Goal: Task Accomplishment & Management: Manage account settings

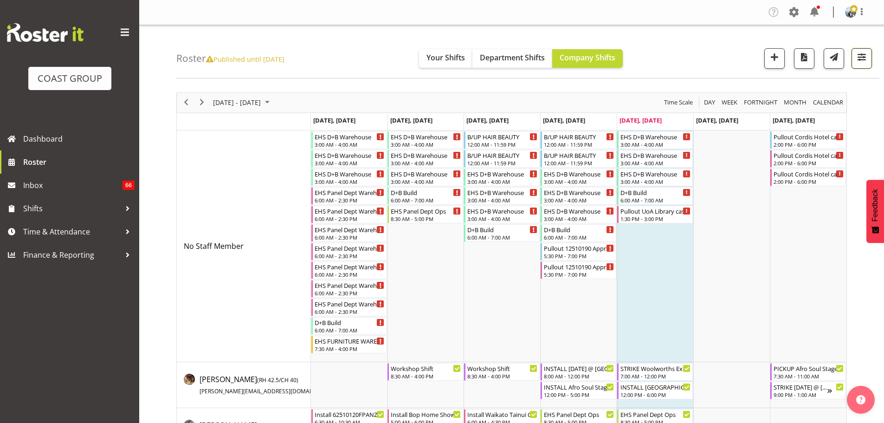
click at [854, 62] on button "button" at bounding box center [862, 58] width 20 height 20
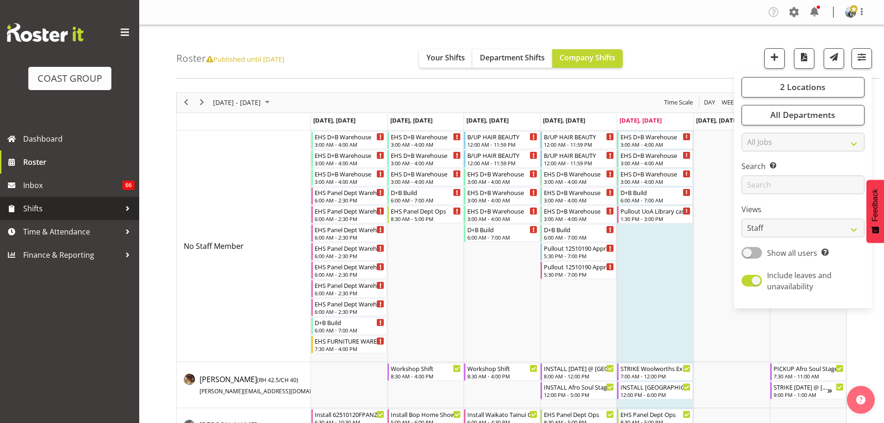
click at [72, 211] on span "Shifts" at bounding box center [71, 208] width 97 height 14
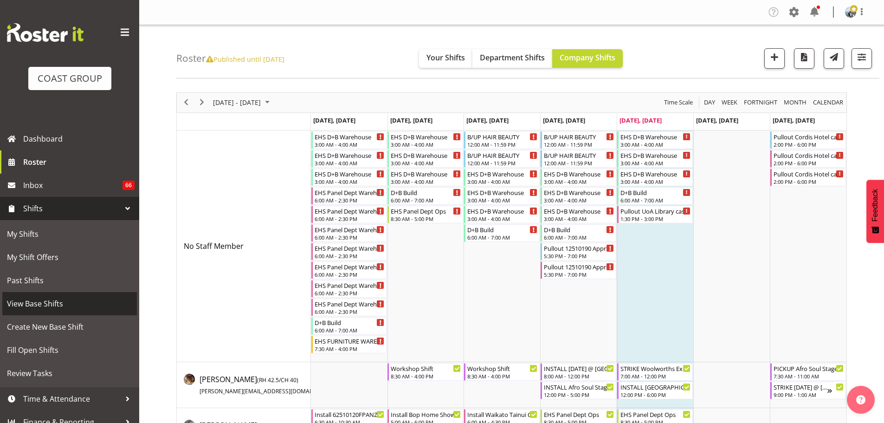
click at [44, 302] on span "View Base Shifts" at bounding box center [69, 304] width 125 height 14
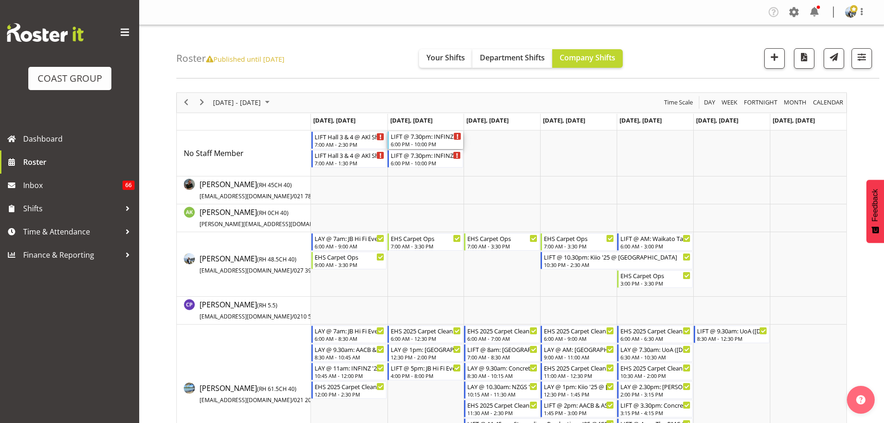
click at [404, 147] on div "6:00 PM - 10:00 PM" at bounding box center [426, 143] width 71 height 7
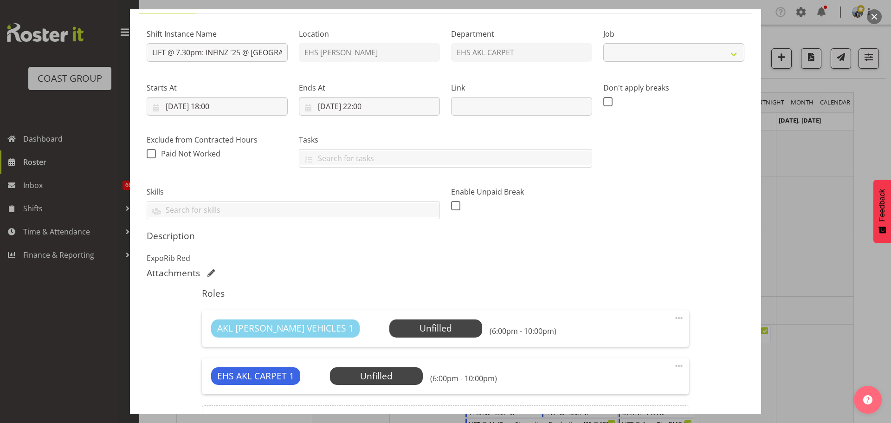
select select "10722"
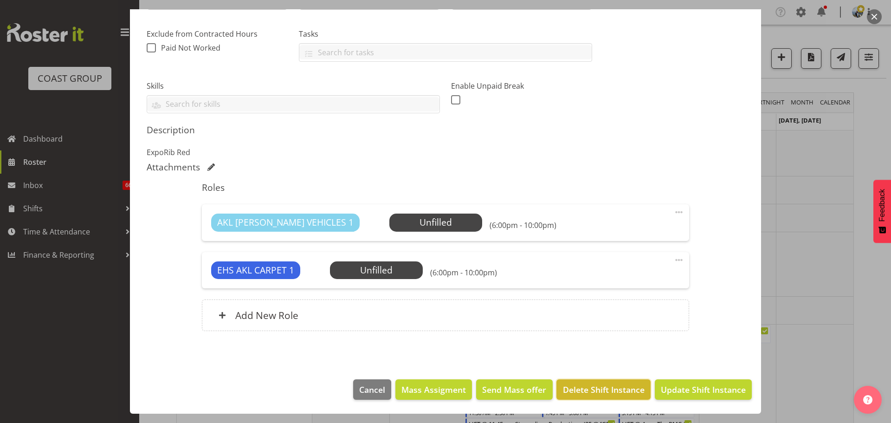
click at [592, 392] on span "Delete Shift Instance" at bounding box center [604, 389] width 82 height 12
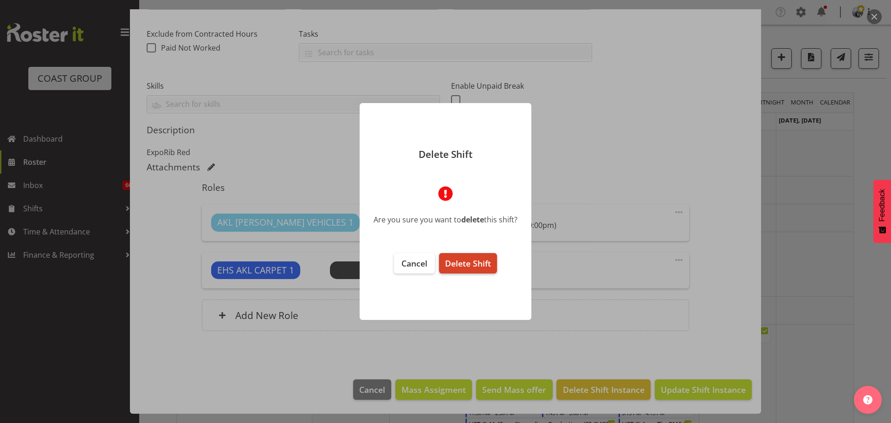
click at [472, 269] on button "Delete Shift" at bounding box center [468, 263] width 58 height 20
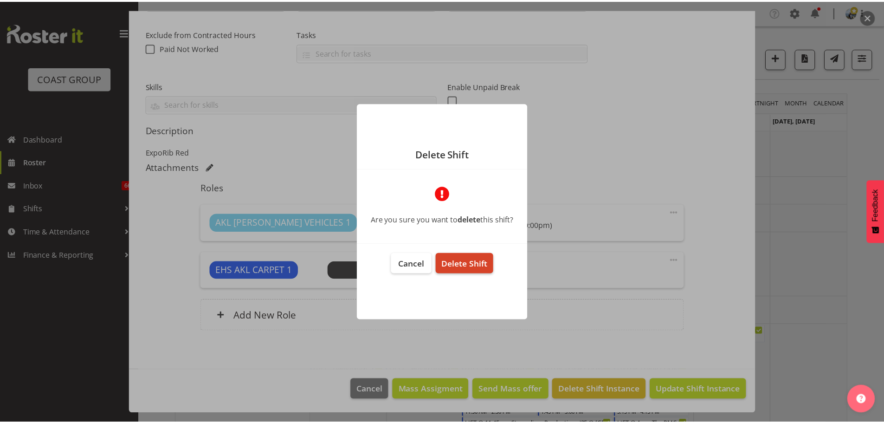
scroll to position [149, 0]
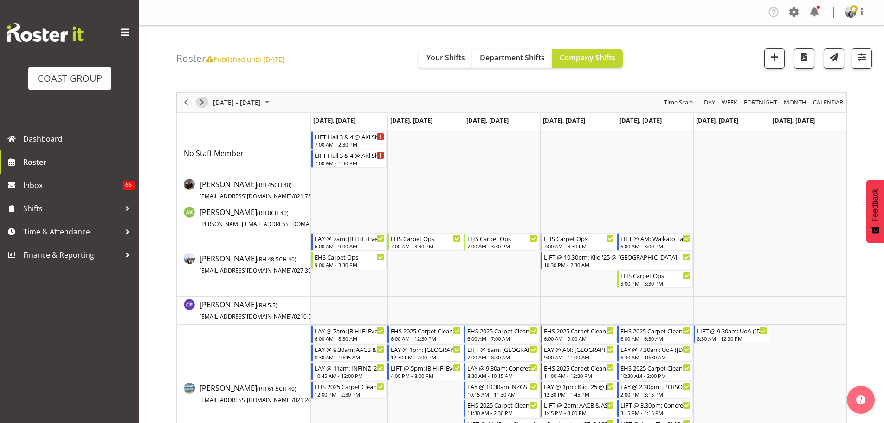
click at [198, 104] on span "Next" at bounding box center [201, 103] width 11 height 12
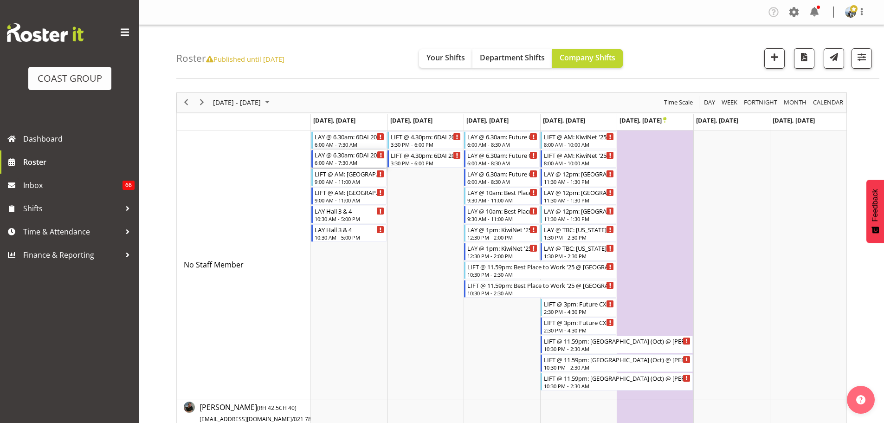
click at [337, 162] on div "6:00 AM - 7:30 AM" at bounding box center [350, 162] width 71 height 7
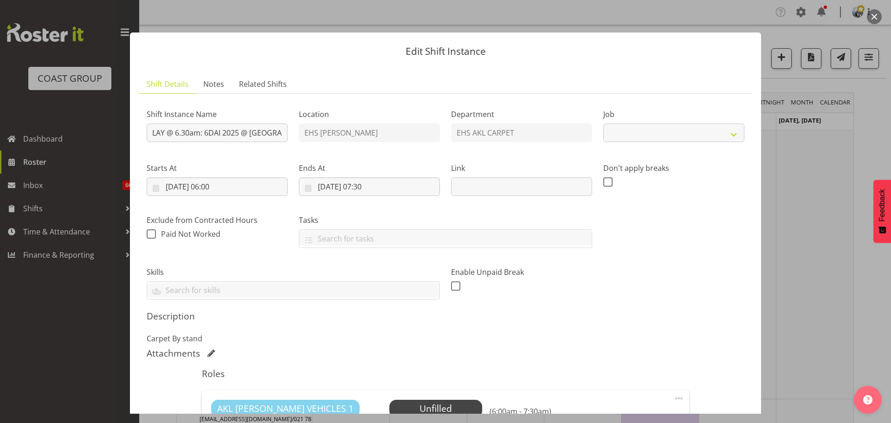
select select "10279"
click at [793, 261] on div at bounding box center [445, 211] width 891 height 423
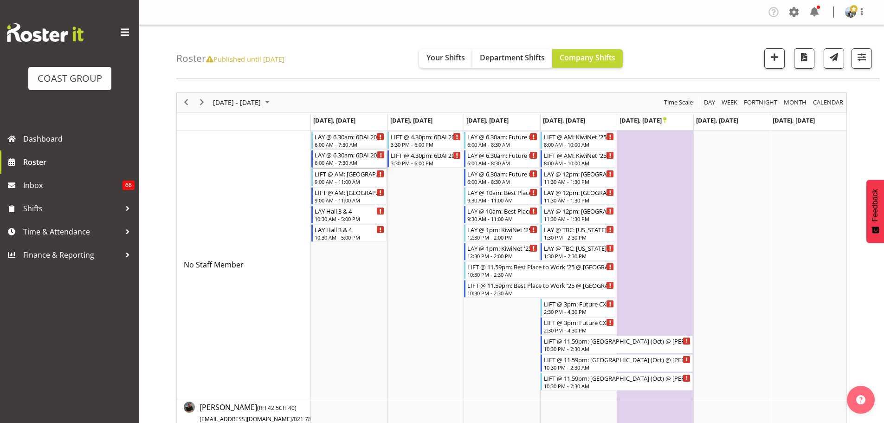
click at [354, 165] on div "6:00 AM - 7:30 AM" at bounding box center [350, 162] width 71 height 7
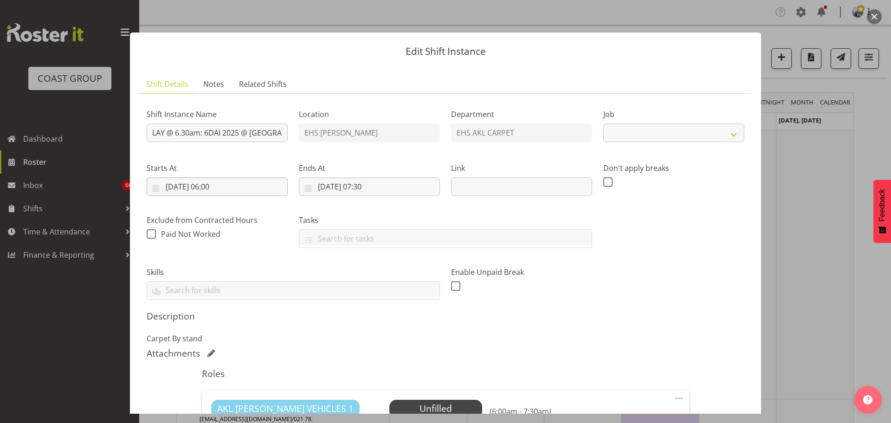
select select "10279"
click at [216, 188] on input "20/10/2025, 06:00" at bounding box center [217, 186] width 141 height 19
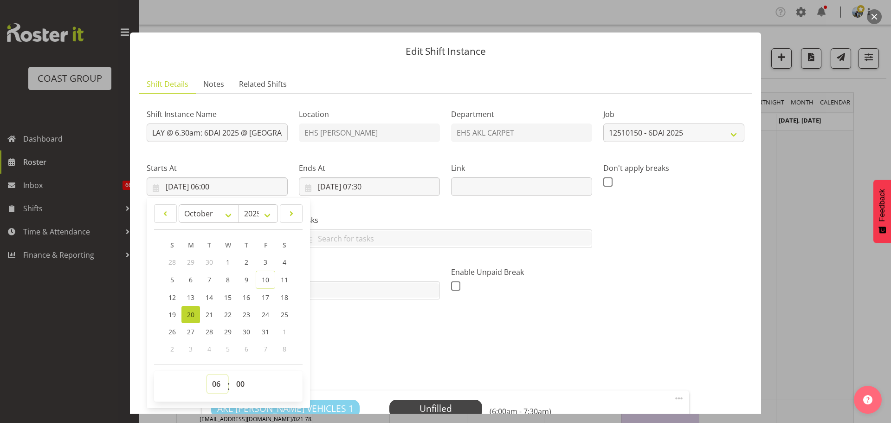
click at [210, 389] on select "00 01 02 03 04 05 06 07 08 09 10 11 12 13 14 15 16 17 18 19 20 21 22 23" at bounding box center [217, 384] width 21 height 19
click at [212, 383] on select "00 01 02 03 04 05 06 07 08 09 10 11 12 13 14 15 16 17 18 19 20 21 22 23" at bounding box center [217, 384] width 21 height 19
select select "5"
click at [207, 375] on select "00 01 02 03 04 05 06 07 08 09 10 11 12 13 14 15 16 17 18 19 20 21 22 23" at bounding box center [217, 384] width 21 height 19
type input "20/10/2025, 05:00"
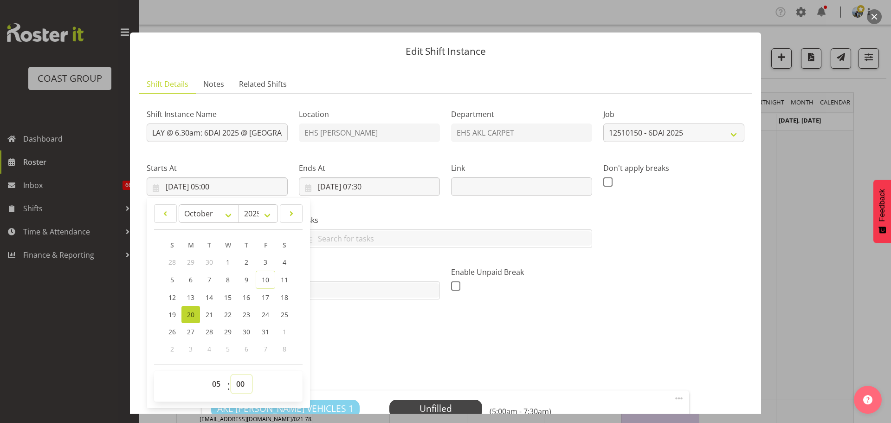
click at [240, 383] on select "00 01 02 03 04 05 06 07 08 09 10 11 12 13 14 15 16 17 18 19 20 21 22 23 24 25 2…" at bounding box center [241, 384] width 21 height 19
select select "30"
type input "20/10/2025, 05:30"
click at [370, 189] on input "20/10/2025, 07:30" at bounding box center [369, 186] width 141 height 19
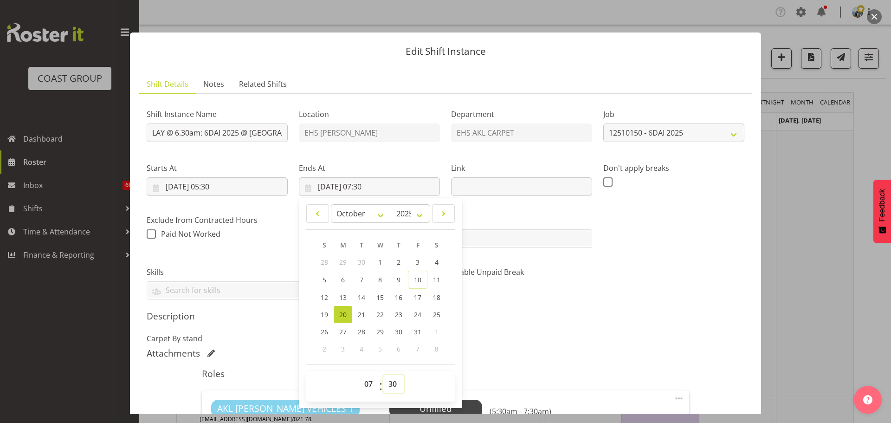
click at [392, 384] on select "00 01 02 03 04 05 06 07 08 09 10 11 12 13 14 15 16 17 18 19 20 21 22 23 24 25 2…" at bounding box center [393, 384] width 21 height 19
select select "0"
type input "20/10/2025, 07:00"
click at [530, 340] on p "Carpet By stand" at bounding box center [446, 338] width 598 height 11
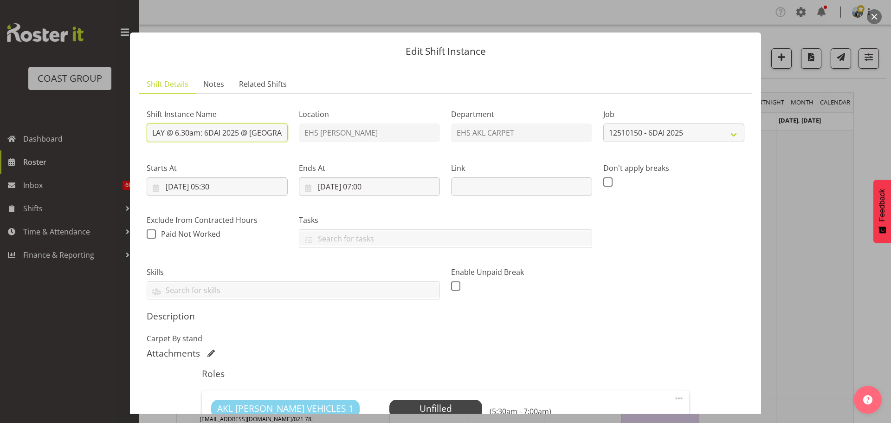
drag, startPoint x: 190, startPoint y: 133, endPoint x: 181, endPoint y: 134, distance: 9.8
click at [181, 134] on input "LAY @ 6.30am: 6DAI 2025 @ Cordis Hotel" at bounding box center [217, 132] width 141 height 19
type input "LAY @ 6am: 6DAI 2025 @ Cordis Hotel"
click at [655, 298] on div "Shift Instance Name LAY @ 6am: 6DAI 2025 @ Cordis Hotel Location EHS RYMER Depa…" at bounding box center [445, 201] width 609 height 210
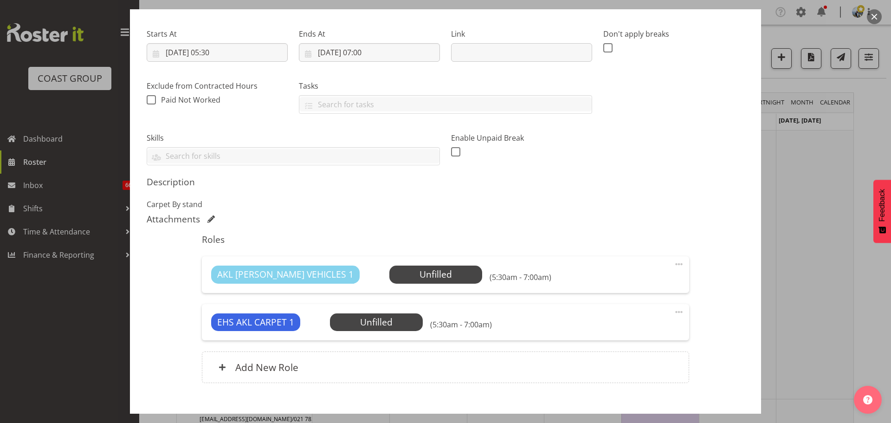
scroll to position [186, 0]
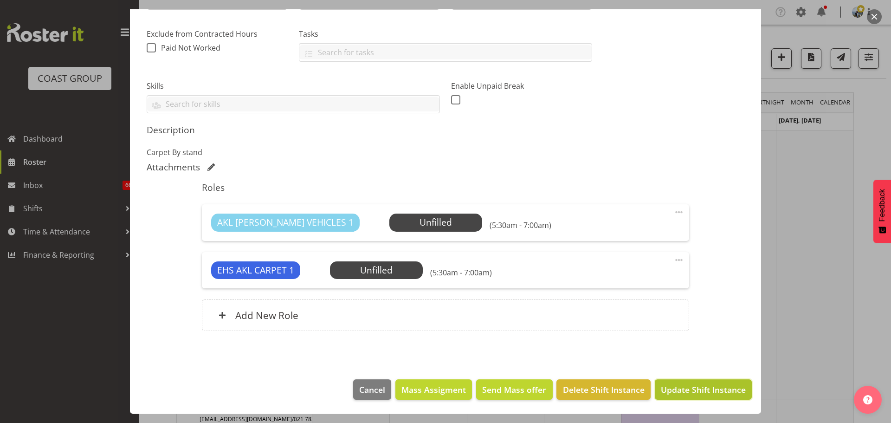
click at [716, 381] on button "Update Shift Instance" at bounding box center [703, 389] width 97 height 20
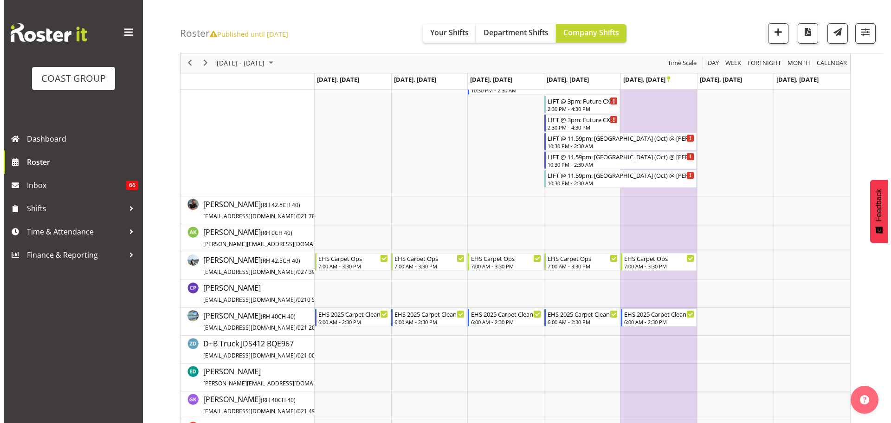
scroll to position [279, 0]
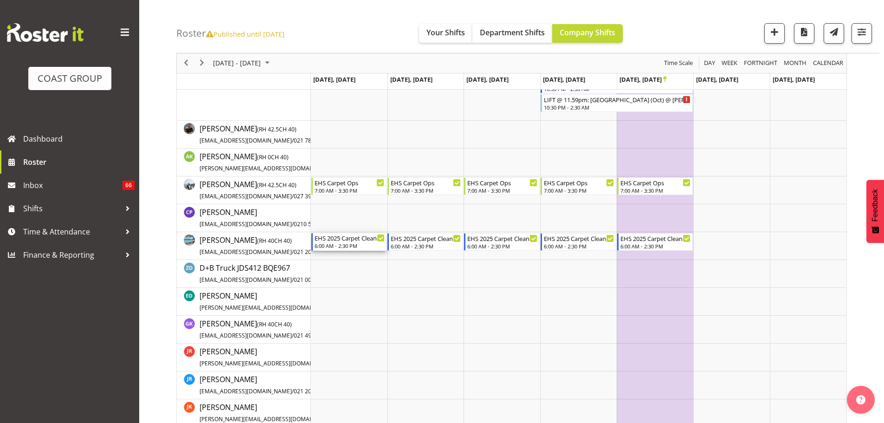
click at [335, 245] on div "6:00 AM - 2:30 PM" at bounding box center [350, 245] width 71 height 7
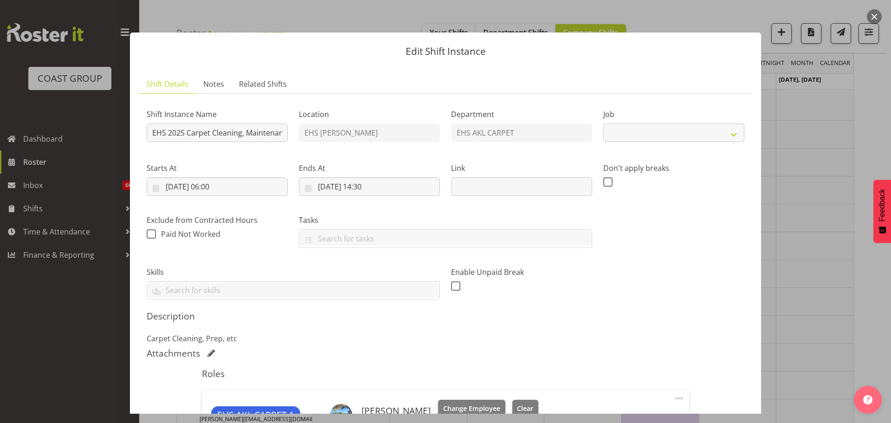
select select "69"
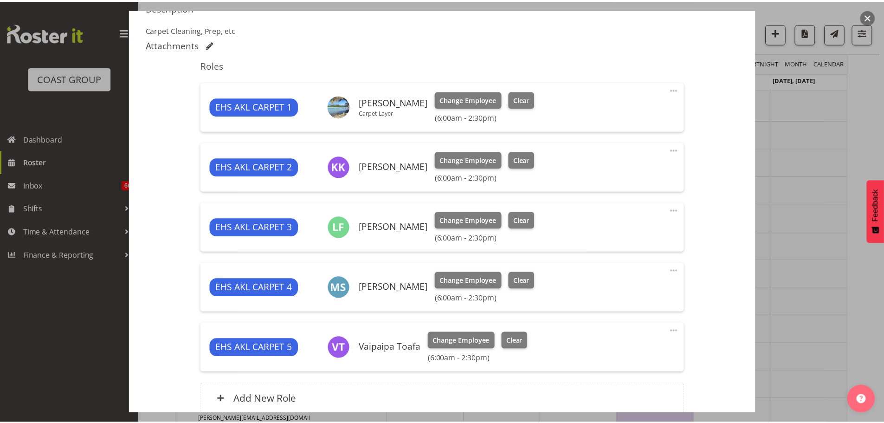
scroll to position [325, 0]
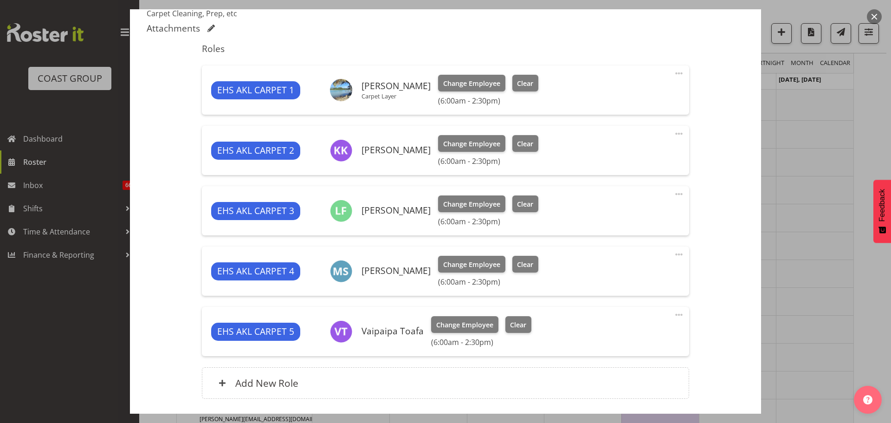
click at [678, 252] on div "EHS AKL CARPET 4 Mike Schaumkell Change Employee Clear (6:00am - 2:30pm) Edit C…" at bounding box center [445, 271] width 487 height 49
click at [674, 254] on span at bounding box center [679, 254] width 11 height 11
click at [637, 267] on link "Edit" at bounding box center [640, 274] width 89 height 17
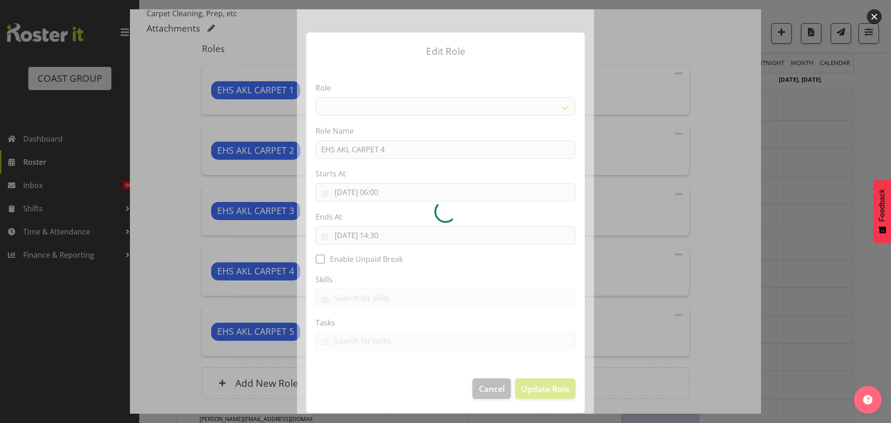
select select "190"
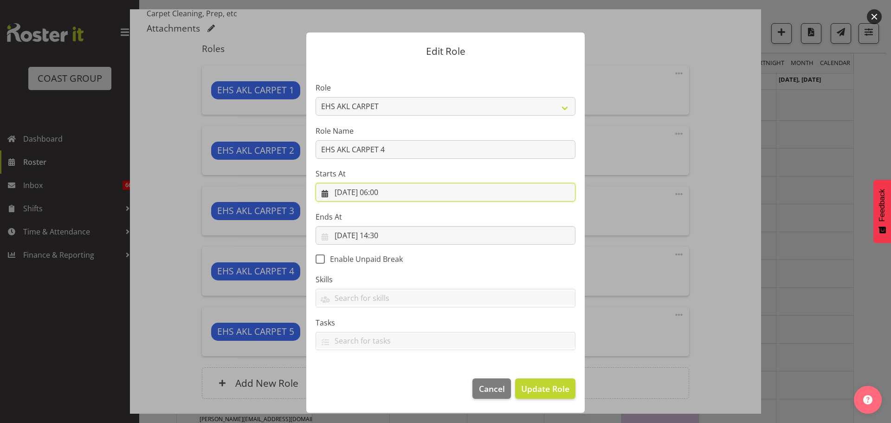
click at [391, 196] on input "20/10/2025, 06:00" at bounding box center [446, 192] width 260 height 19
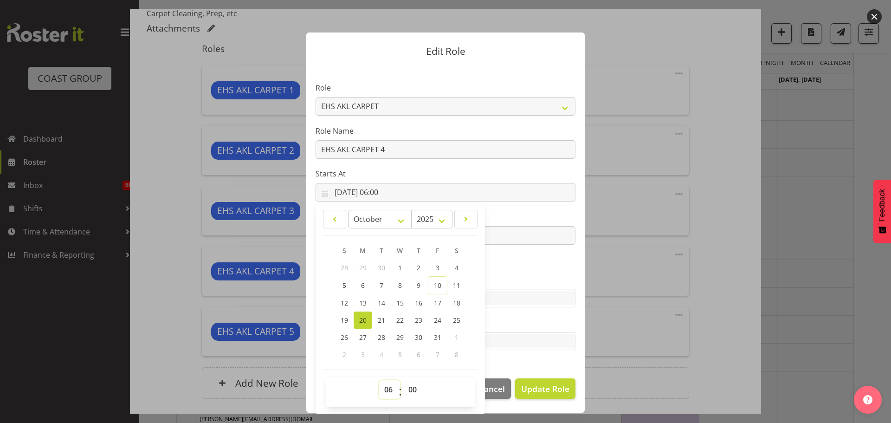
click at [385, 391] on select "00 01 02 03 04 05 06 07 08 09 10 11 12 13 14 15 16 17 18 19 20 21 22 23" at bounding box center [389, 389] width 21 height 19
select select "7"
click at [379, 380] on select "00 01 02 03 04 05 06 07 08 09 10 11 12 13 14 15 16 17 18 19 20 21 22 23" at bounding box center [389, 389] width 21 height 19
type input "20/10/2025, 07:00"
click at [561, 386] on span "Update Role" at bounding box center [545, 389] width 48 height 12
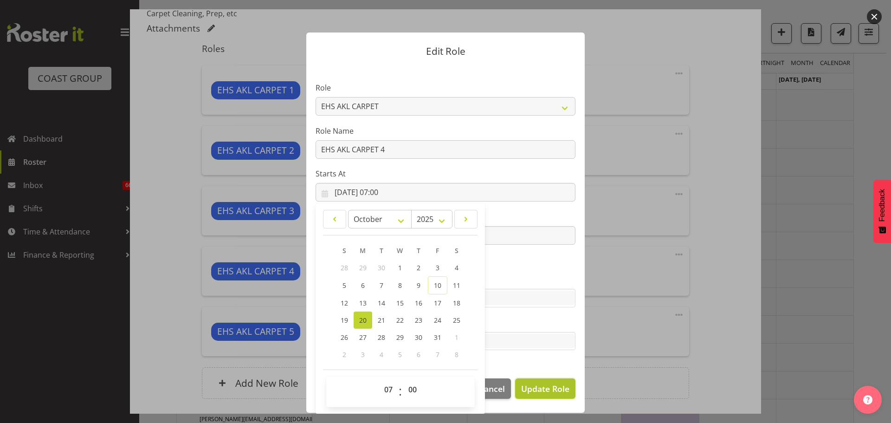
select select
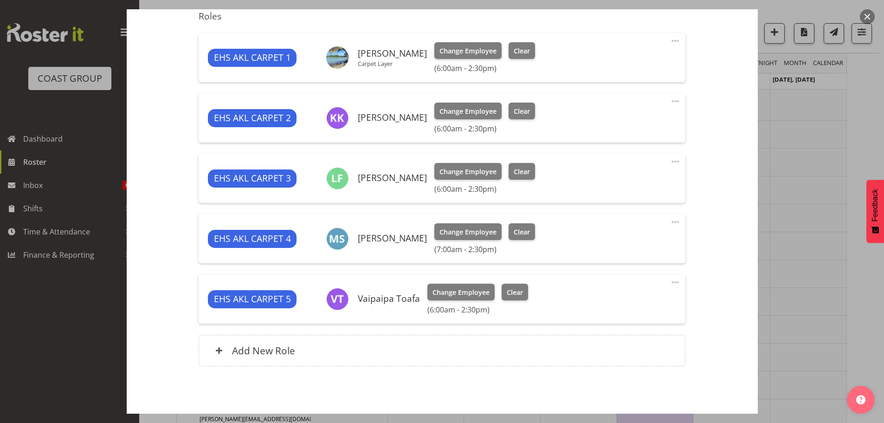
scroll to position [393, 0]
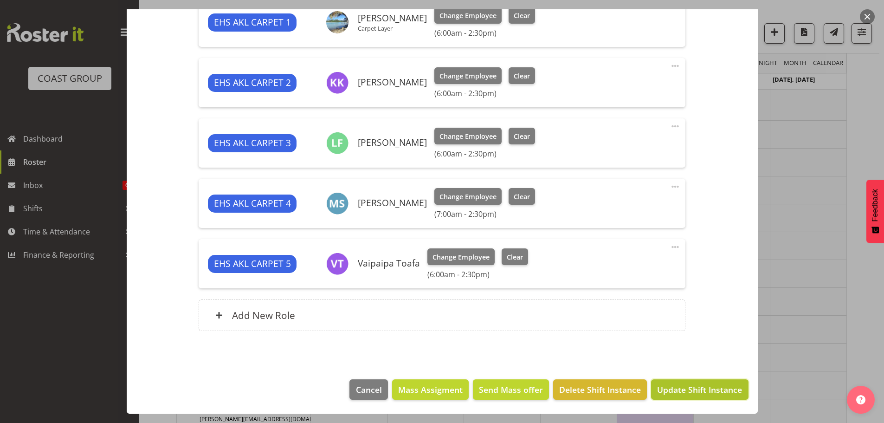
click at [725, 390] on span "Update Shift Instance" at bounding box center [699, 389] width 85 height 12
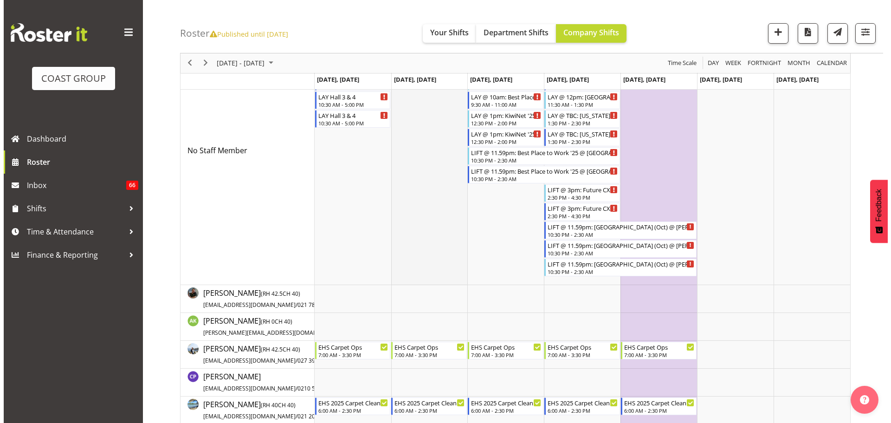
scroll to position [0, 0]
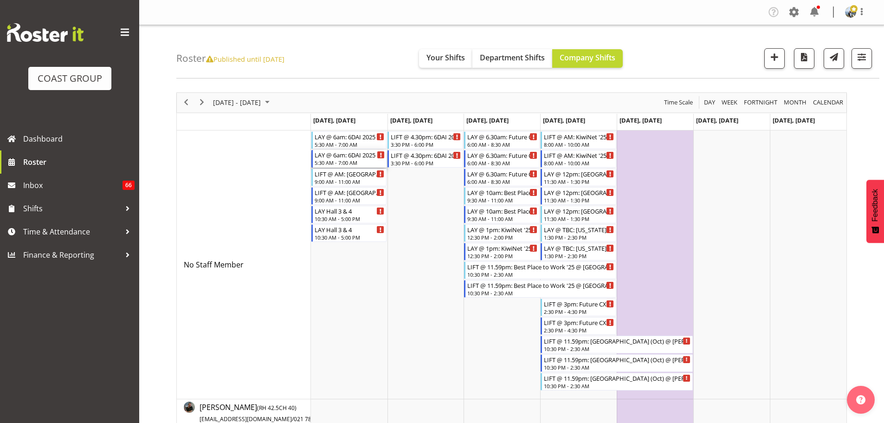
click at [335, 160] on div "5:30 AM - 7:00 AM" at bounding box center [350, 162] width 71 height 7
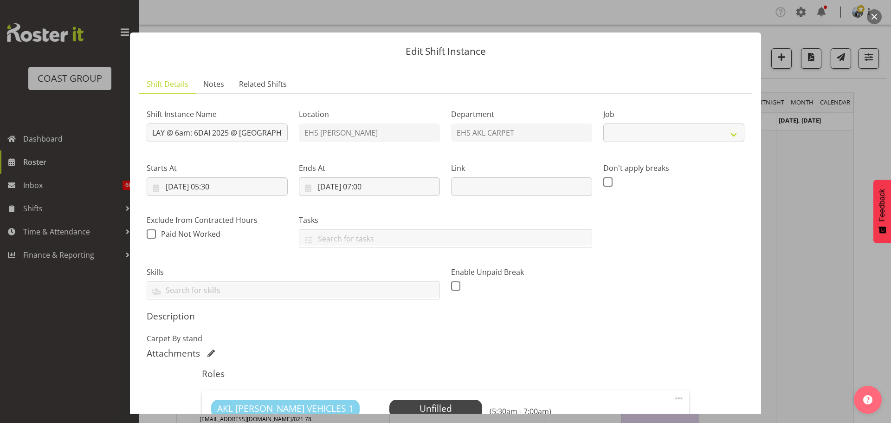
select select "10279"
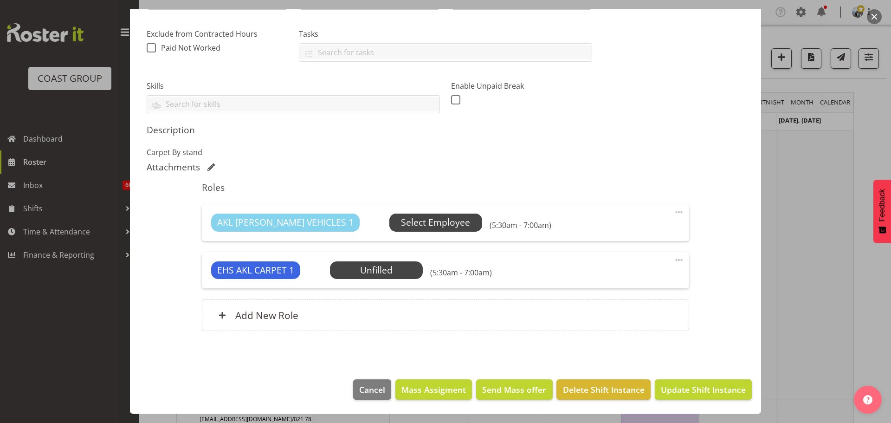
click at [405, 217] on span "Select Employee" at bounding box center [435, 222] width 69 height 13
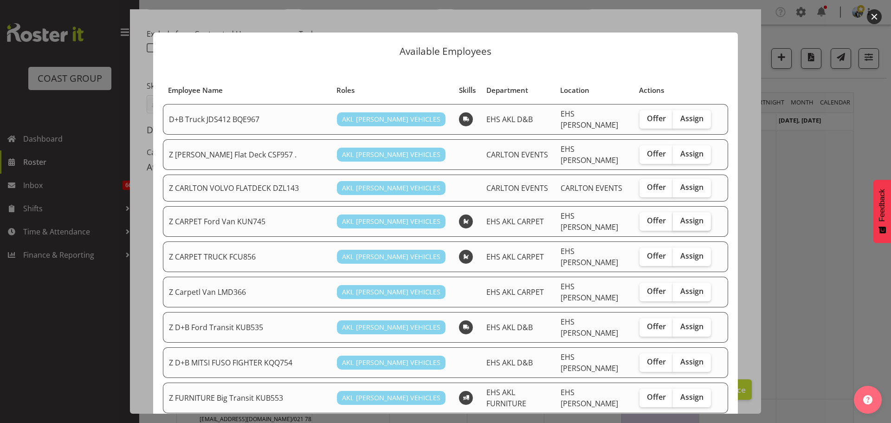
click at [682, 217] on span "Assign" at bounding box center [692, 220] width 23 height 9
click at [679, 218] on input "Assign" at bounding box center [676, 221] width 6 height 6
checkbox input "true"
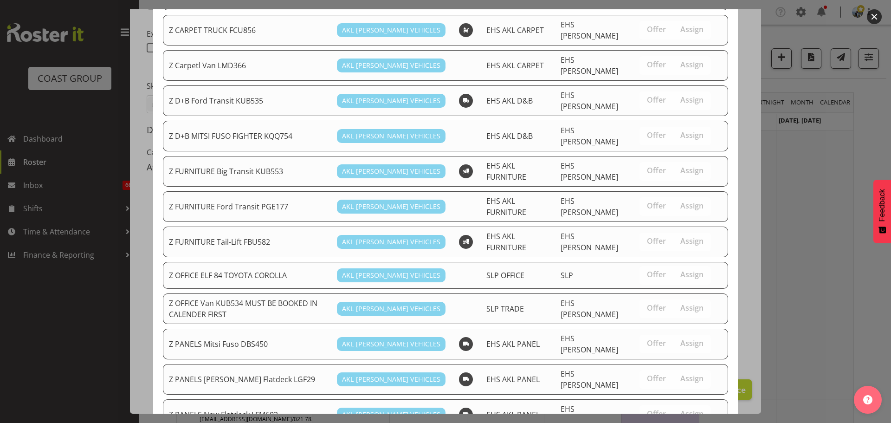
scroll to position [741, 0]
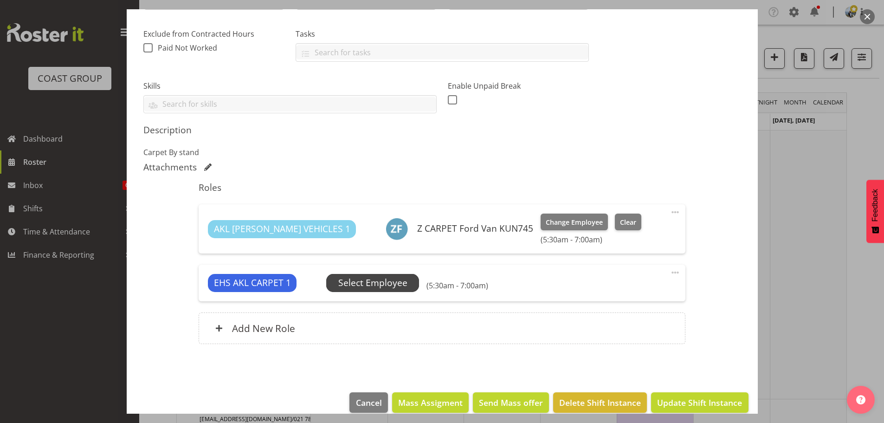
click at [402, 282] on span "Select Employee" at bounding box center [372, 282] width 69 height 13
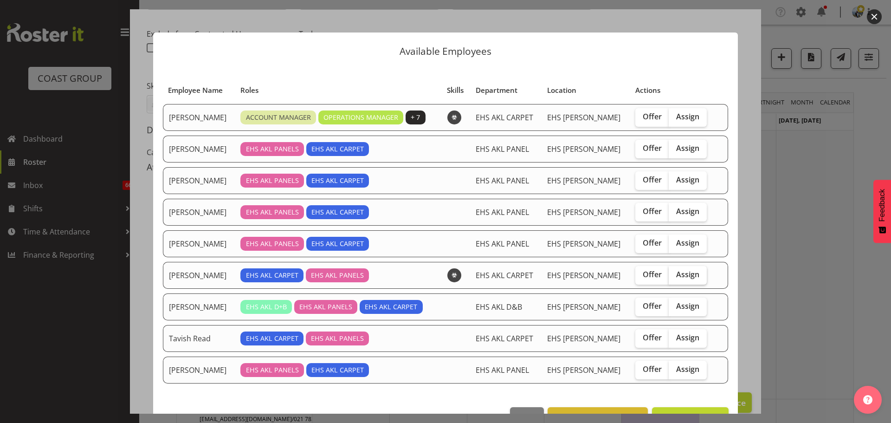
click at [676, 278] on span "Assign" at bounding box center [687, 274] width 23 height 9
click at [675, 278] on input "Assign" at bounding box center [672, 275] width 6 height 6
checkbox input "true"
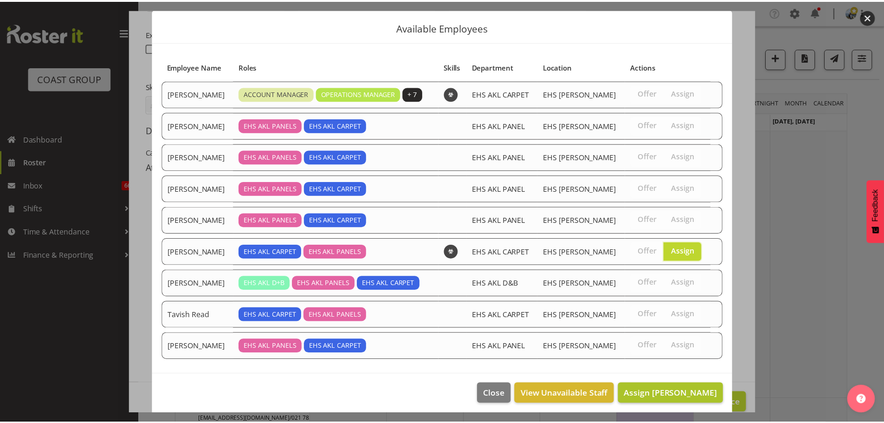
scroll to position [28, 0]
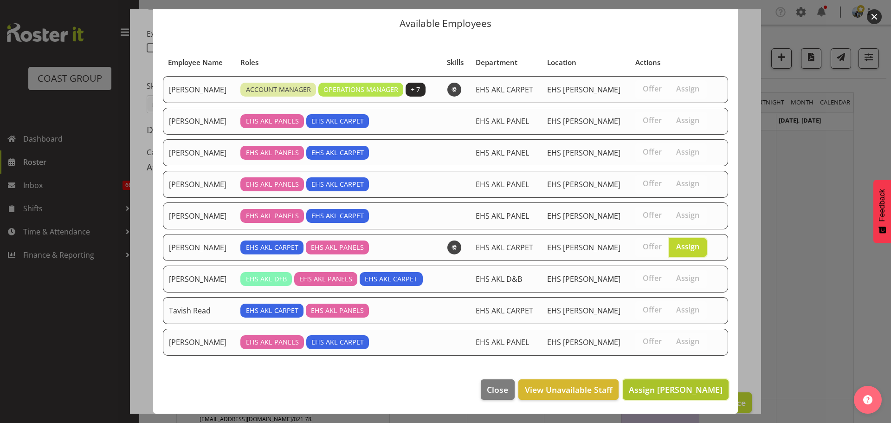
click at [682, 385] on span "Assign Mike Schaumkell" at bounding box center [676, 389] width 94 height 11
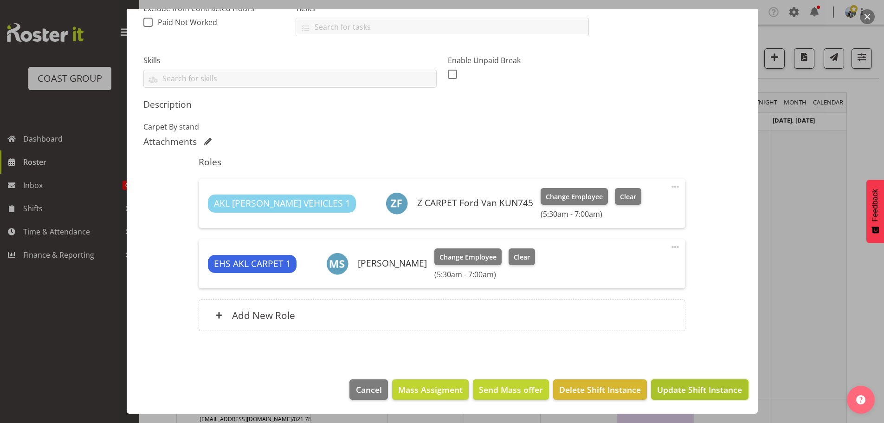
click at [683, 392] on span "Update Shift Instance" at bounding box center [699, 389] width 85 height 12
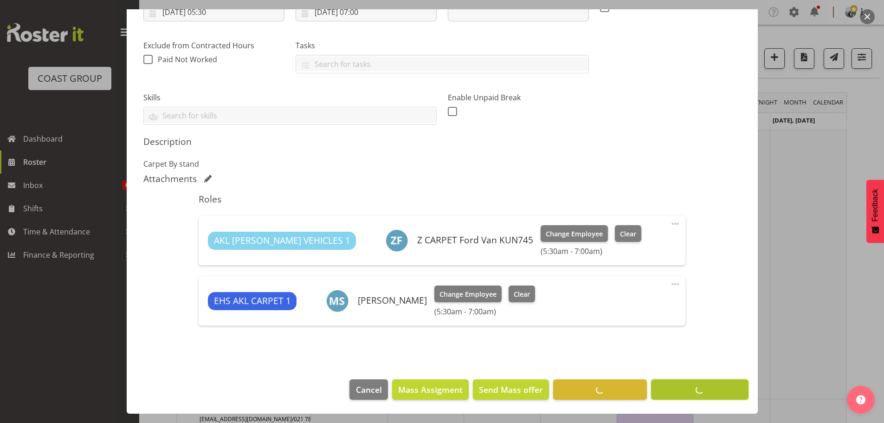
scroll to position [175, 0]
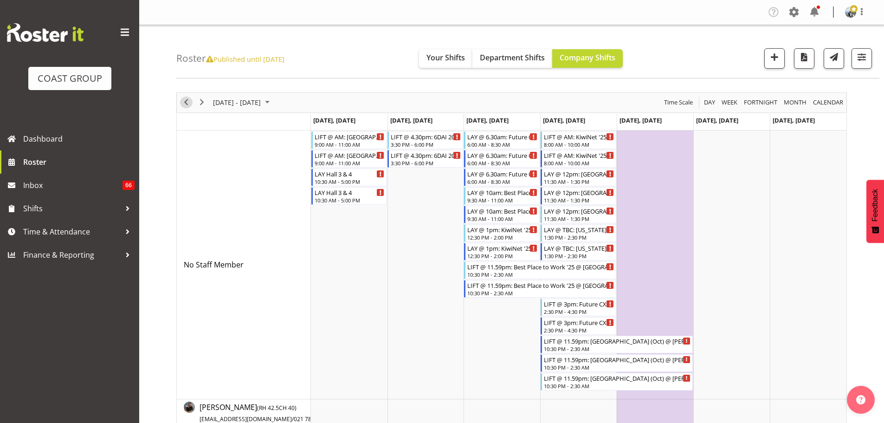
drag, startPoint x: 189, startPoint y: 101, endPoint x: 184, endPoint y: 104, distance: 5.7
click at [189, 101] on span "Previous" at bounding box center [186, 103] width 11 height 12
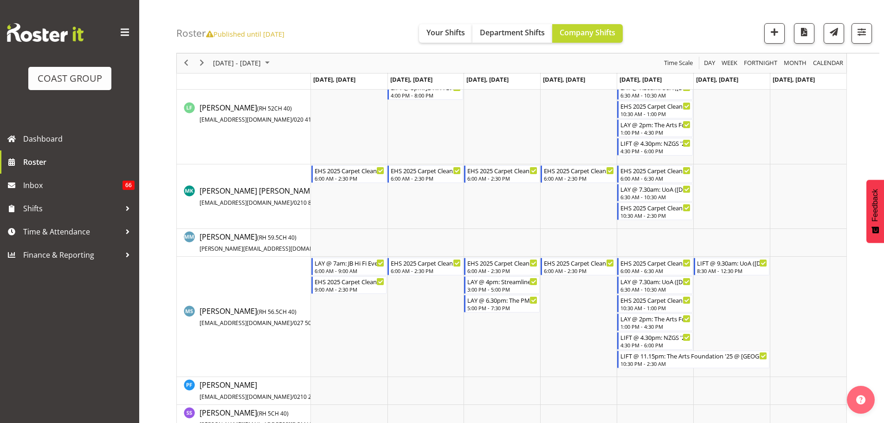
scroll to position [650, 0]
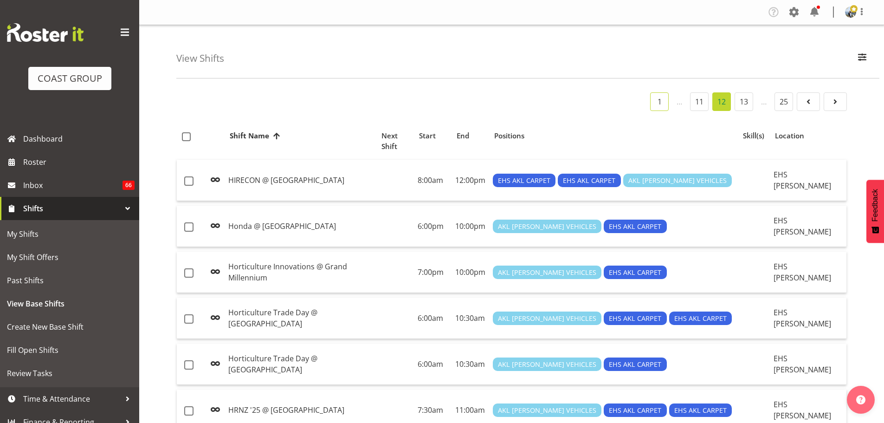
click at [657, 103] on link "1" at bounding box center [659, 101] width 19 height 19
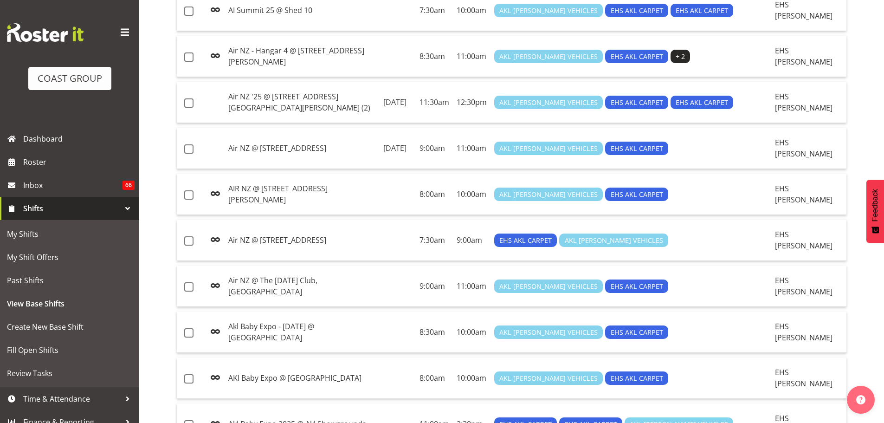
scroll to position [789, 0]
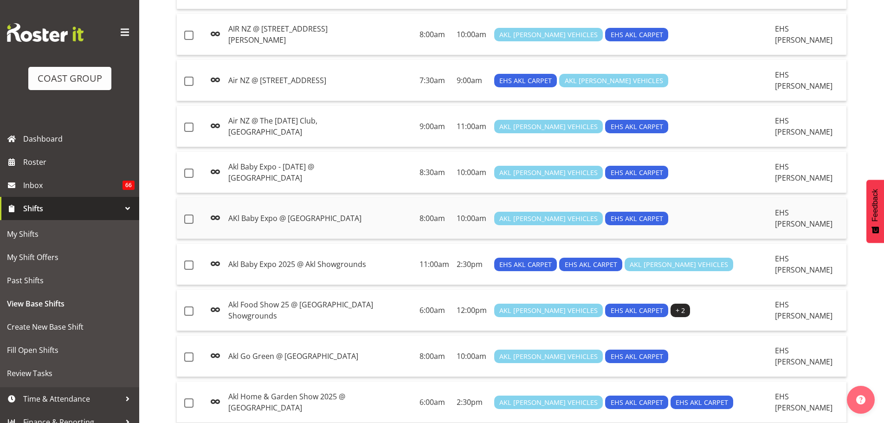
click at [346, 203] on td "AKl Baby Expo @ [GEOGRAPHIC_DATA]" at bounding box center [302, 218] width 155 height 41
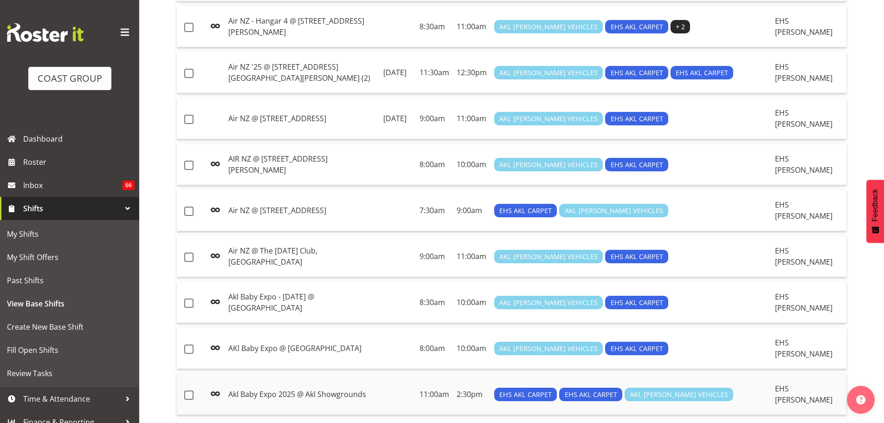
scroll to position [643, 0]
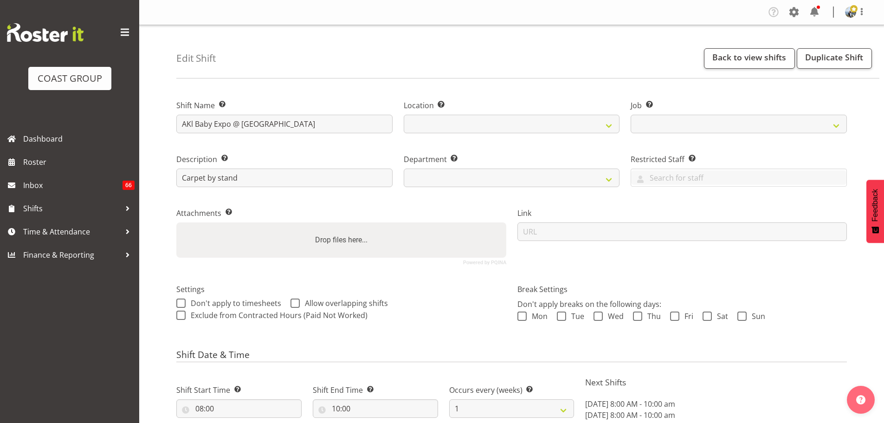
select select
select select "date"
select select
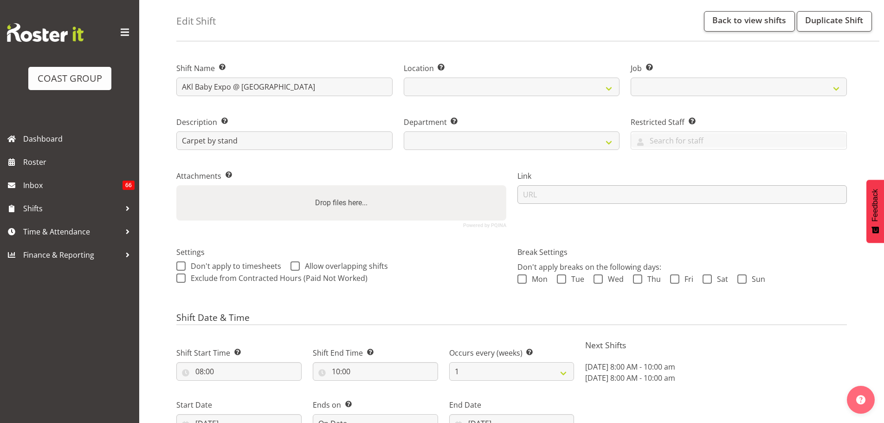
scroll to position [46, 0]
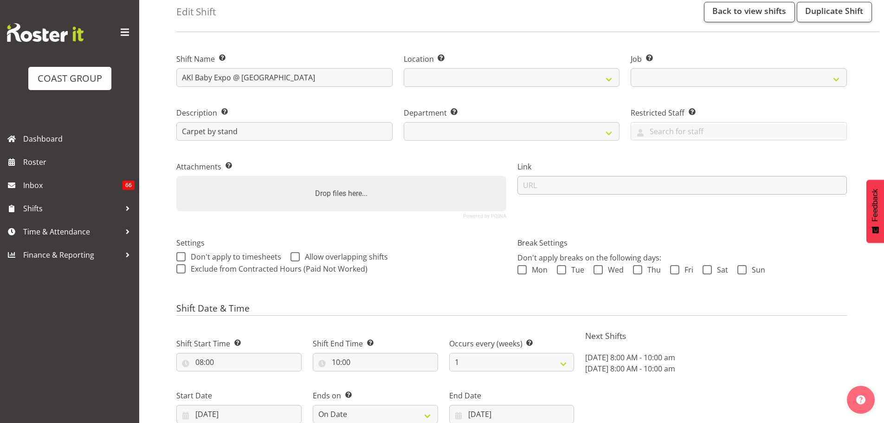
select select
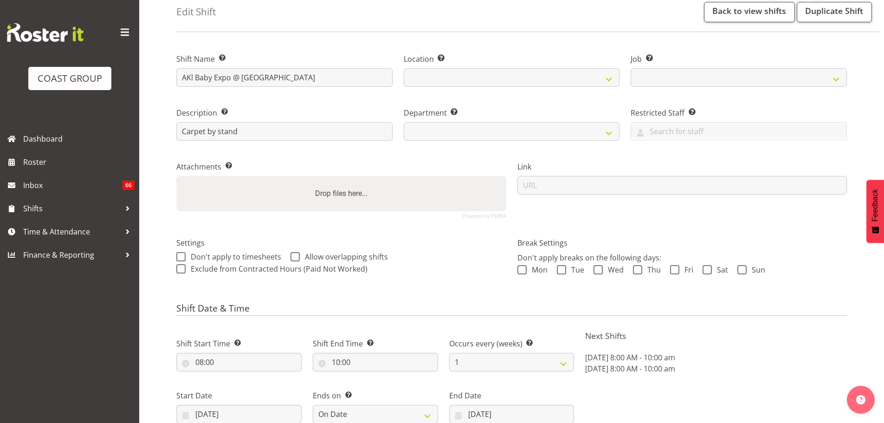
select select
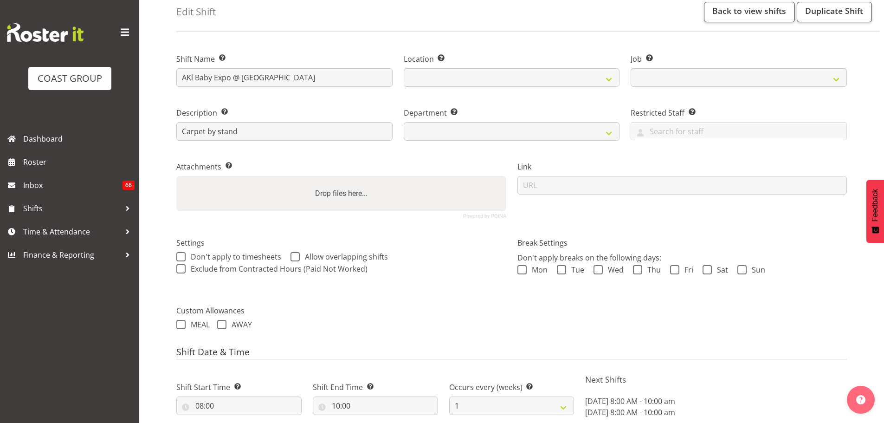
select select
